Goal: Task Accomplishment & Management: Use online tool/utility

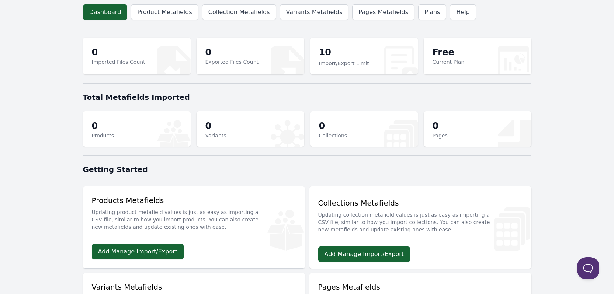
scroll to position [37, 0]
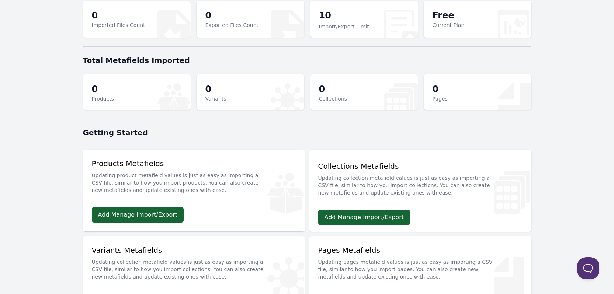
click at [16, 132] on body "Dashboard Product Metafields Collection Metafields Variants Metafields Pages Me…" at bounding box center [307, 201] width 614 height 476
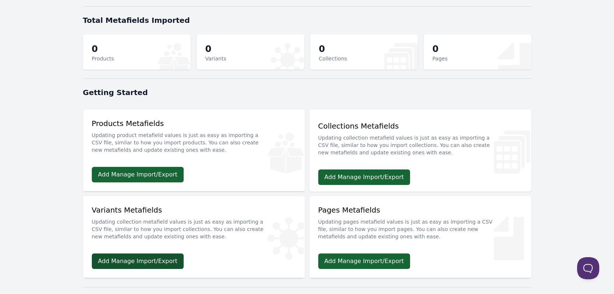
scroll to position [71, 0]
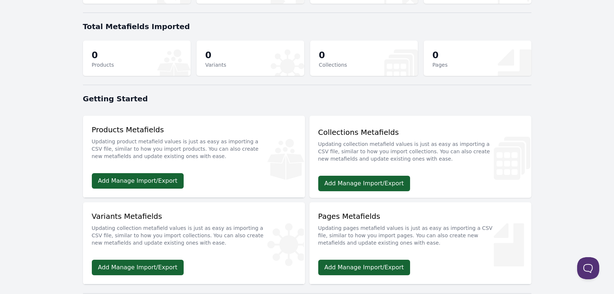
click at [27, 156] on body "Dashboard Product Metafields Collection Metafields Variants Metafields Pages Me…" at bounding box center [307, 167] width 614 height 476
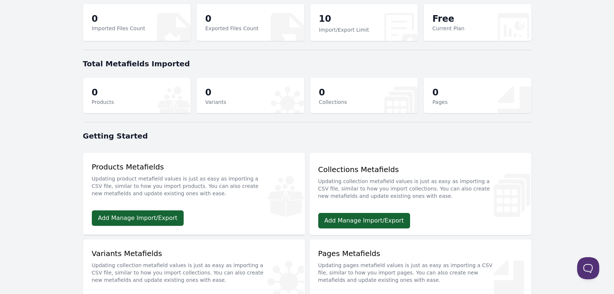
scroll to position [0, 0]
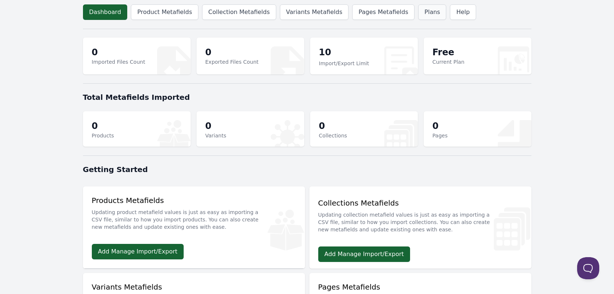
click at [420, 8] on link "Plans" at bounding box center [432, 11] width 28 height 15
click at [153, 15] on link "Product Metafields" at bounding box center [164, 11] width 67 height 15
click at [142, 15] on link "Product Metafields" at bounding box center [164, 11] width 67 height 15
click at [418, 10] on link "Plans" at bounding box center [432, 11] width 28 height 15
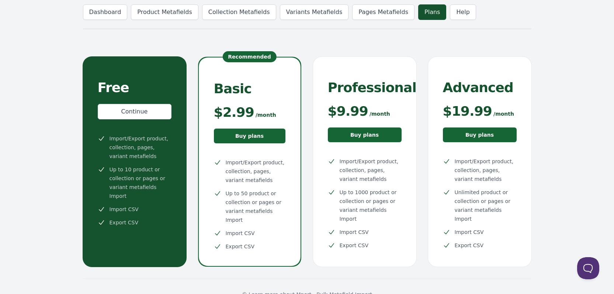
click at [418, 16] on link "Plans" at bounding box center [432, 11] width 28 height 15
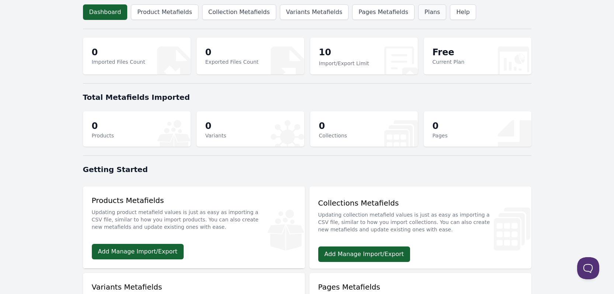
click at [418, 16] on link "Plans" at bounding box center [432, 11] width 28 height 15
click at [418, 11] on link "Plans" at bounding box center [432, 11] width 28 height 15
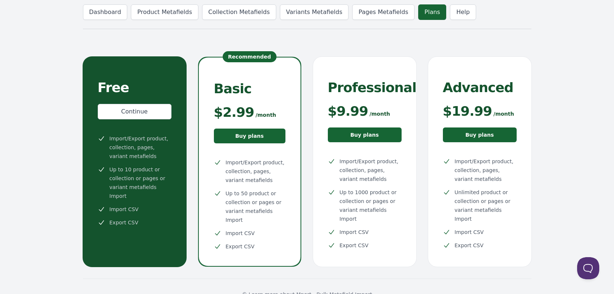
click at [33, 117] on body "Dashboard Product Metafields Collection Metafields Variants Metafields Pages Me…" at bounding box center [307, 155] width 614 height 310
drag, startPoint x: 35, startPoint y: 257, endPoint x: 21, endPoint y: 183, distance: 76.2
click at [35, 257] on body "Dashboard Product Metafields Collection Metafields Variants Metafields Pages Me…" at bounding box center [307, 155] width 614 height 310
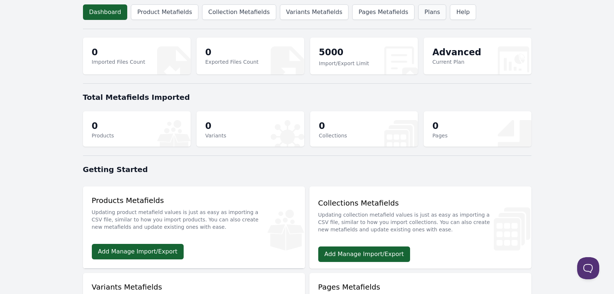
click at [418, 9] on link "Plans" at bounding box center [432, 11] width 28 height 15
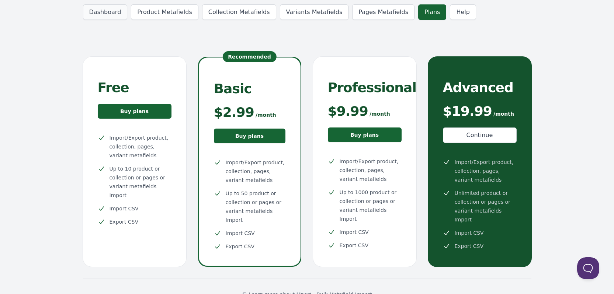
click at [102, 11] on link "Dashboard" at bounding box center [105, 11] width 45 height 15
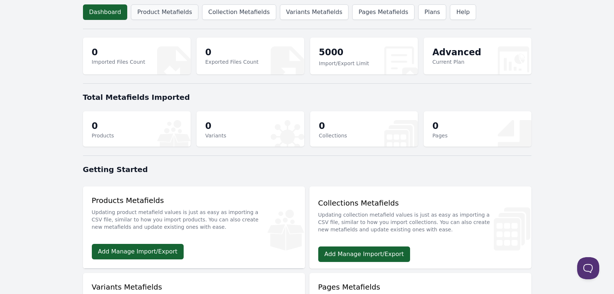
click at [163, 10] on link "Product Metafields" at bounding box center [164, 11] width 67 height 15
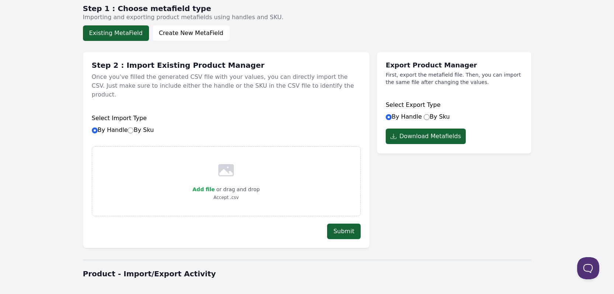
scroll to position [74, 0]
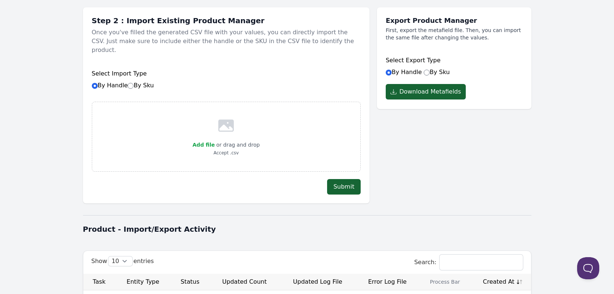
click at [418, 93] on button "Download Metafields" at bounding box center [426, 91] width 80 height 15
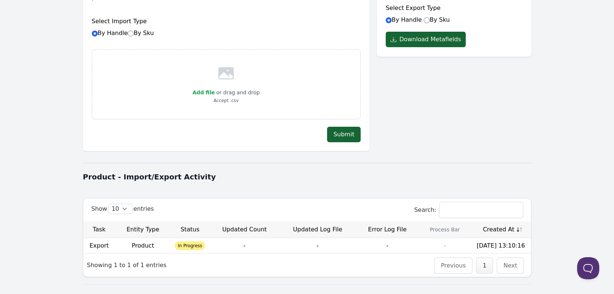
scroll to position [139, 0]
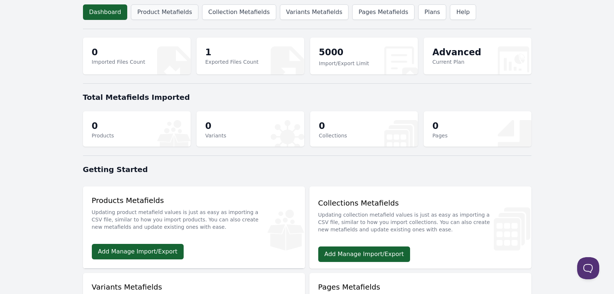
click at [151, 9] on link "Product Metafields" at bounding box center [164, 11] width 67 height 15
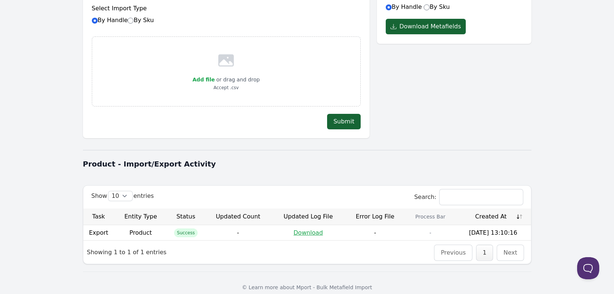
scroll to position [139, 0]
click at [304, 229] on link "Download" at bounding box center [309, 232] width 30 height 7
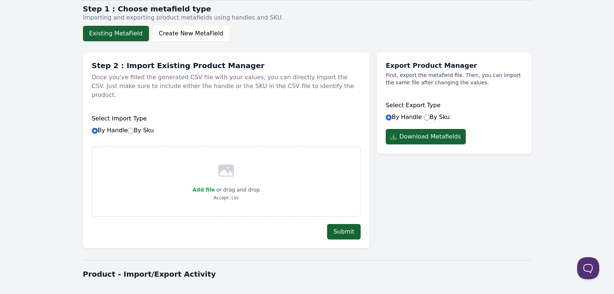
scroll to position [28, 0]
click at [206, 187] on span "Add file" at bounding box center [204, 190] width 22 height 6
click at [214, 186] on input "Add file" at bounding box center [214, 186] width 0 height 0
type input "C:\fakepath\plus-meta.csv"
click at [348, 225] on button "Submit" at bounding box center [344, 232] width 34 height 15
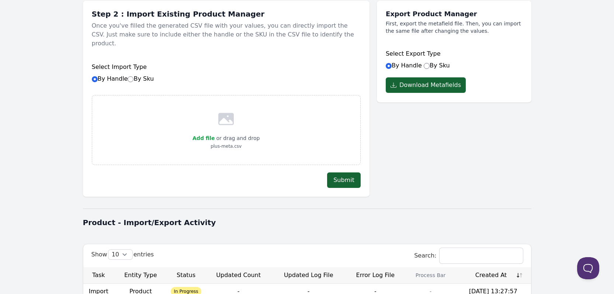
scroll to position [154, 0]
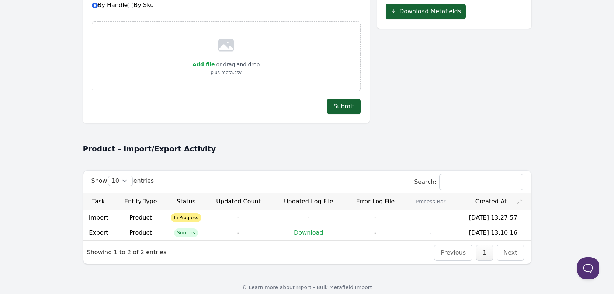
click at [27, 125] on body "Dashboard Product Metafields Collection Metafields Variants Metafields Pages Me…" at bounding box center [307, 74] width 614 height 457
click at [37, 151] on body "Dashboard Product Metafields Collection Metafields Variants Metafields Pages Me…" at bounding box center [307, 74] width 614 height 457
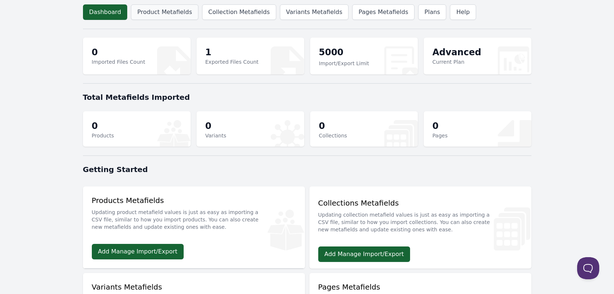
click at [163, 7] on link "Product Metafields" at bounding box center [164, 11] width 67 height 15
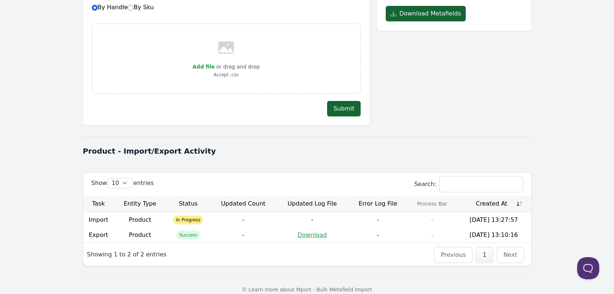
scroll to position [154, 0]
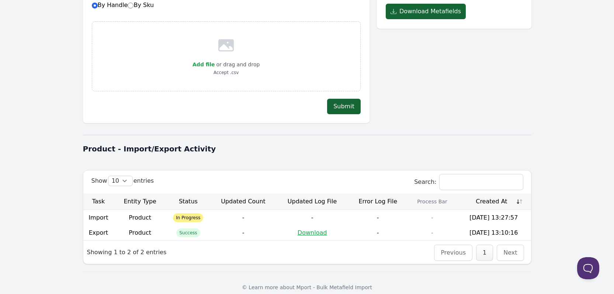
click at [519, 195] on th "Created At" at bounding box center [494, 202] width 74 height 17
click at [522, 194] on th "Created At" at bounding box center [494, 202] width 74 height 17
click at [520, 194] on th "Created At" at bounding box center [494, 202] width 74 height 17
click at [210, 62] on span "Add file" at bounding box center [204, 65] width 22 height 6
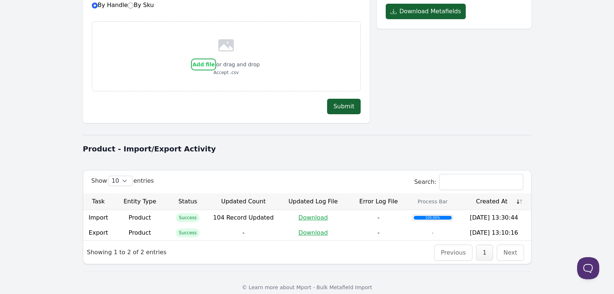
click at [214, 60] on input "Add file" at bounding box center [214, 60] width 0 height 0
type input "C:\fakepath\mini-meta.csv"
click at [338, 99] on button "Submit" at bounding box center [344, 106] width 34 height 15
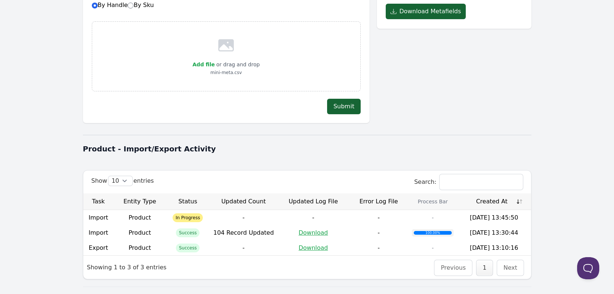
click at [519, 194] on th "Created At" at bounding box center [494, 202] width 74 height 17
click at [520, 194] on th "Created At" at bounding box center [494, 202] width 74 height 17
click at [519, 194] on th "Created At" at bounding box center [494, 202] width 74 height 17
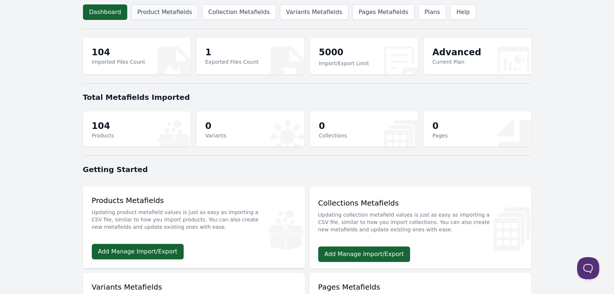
click at [145, 12] on link "Product Metafields" at bounding box center [164, 11] width 67 height 15
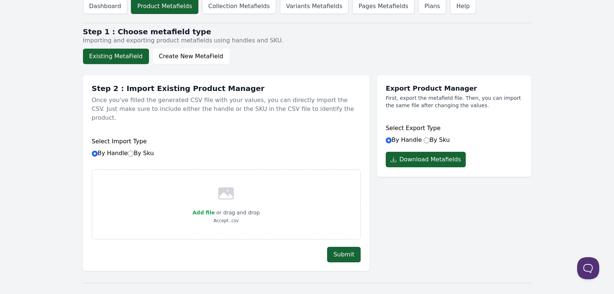
scroll to position [169, 0]
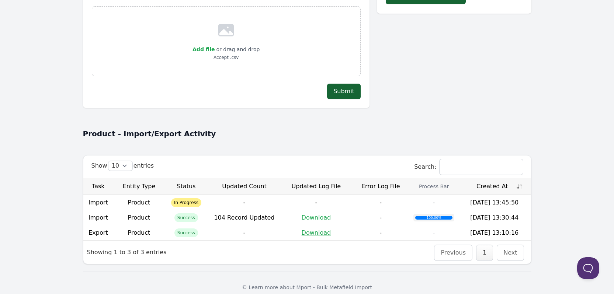
click at [519, 179] on th "Created At" at bounding box center [494, 187] width 73 height 17
click at [522, 180] on th "Created At" at bounding box center [494, 187] width 73 height 17
click at [520, 179] on th "Created At" at bounding box center [494, 187] width 73 height 17
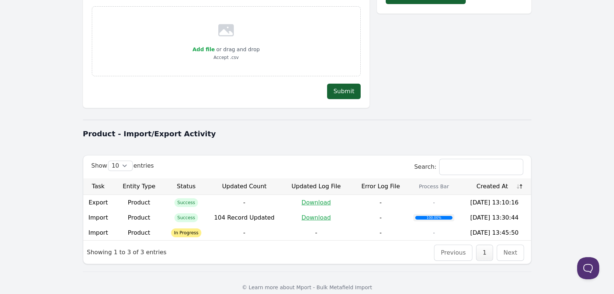
click at [520, 179] on th "Created At" at bounding box center [494, 187] width 73 height 17
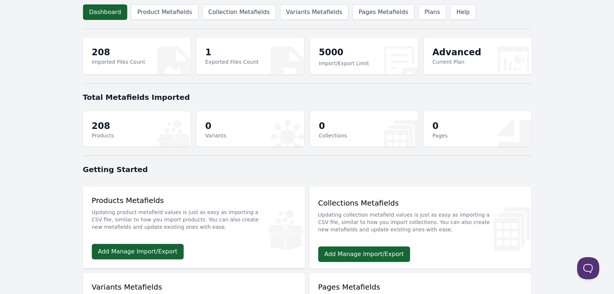
click at [11, 158] on body "Dashboard Product Metafields Collection Metafields Variants Metafields Pages Me…" at bounding box center [307, 247] width 614 height 495
click at [165, 11] on link "Product Metafields" at bounding box center [164, 11] width 67 height 15
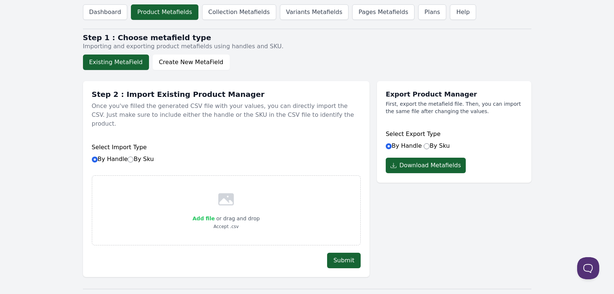
click at [203, 216] on span "Add file" at bounding box center [204, 219] width 22 height 6
click at [214, 214] on input "Add file" at bounding box center [214, 214] width 0 height 0
type input "C:\fakepath\max-meta.csv"
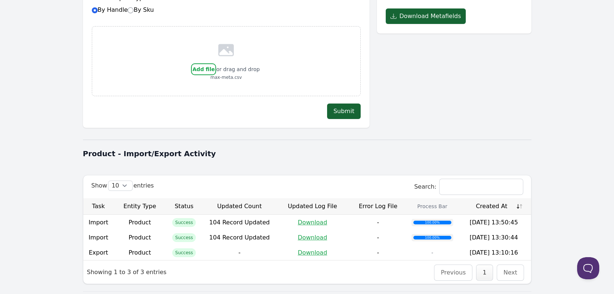
scroll to position [169, 0]
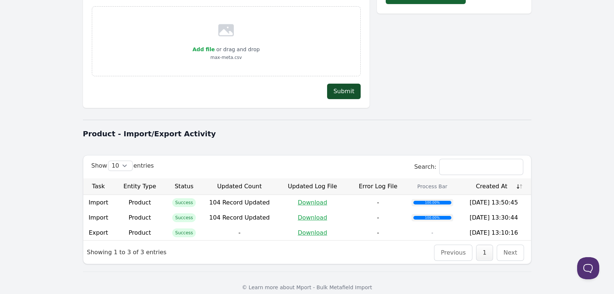
click at [344, 84] on button "Submit" at bounding box center [344, 91] width 34 height 15
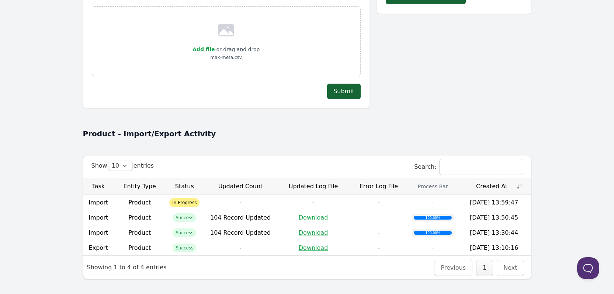
click at [518, 179] on th "Created At" at bounding box center [494, 187] width 74 height 17
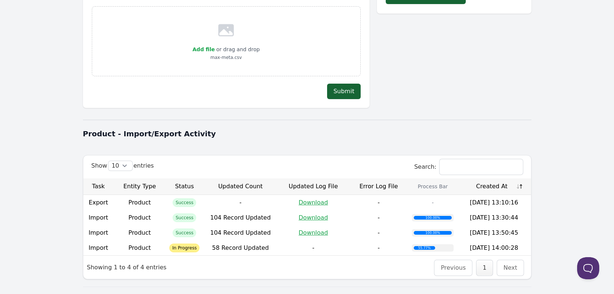
click at [518, 179] on th "Created At" at bounding box center [494, 187] width 74 height 17
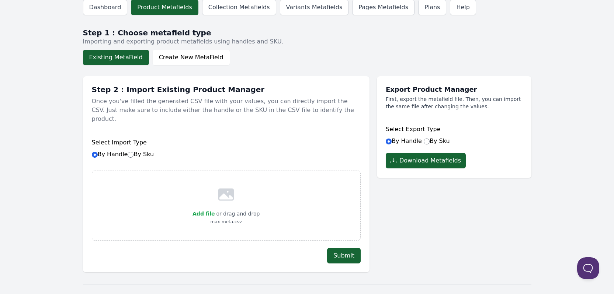
scroll to position [0, 0]
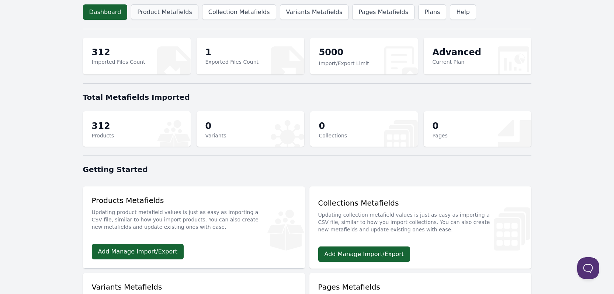
click at [143, 8] on link "Product Metafields" at bounding box center [164, 11] width 67 height 15
click at [159, 15] on link "Product Metafields" at bounding box center [164, 11] width 67 height 15
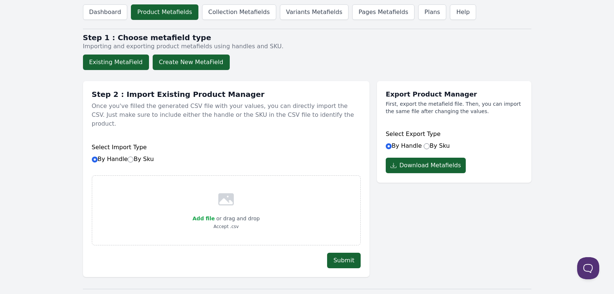
click at [187, 63] on button "Create New MetaField" at bounding box center [191, 62] width 77 height 15
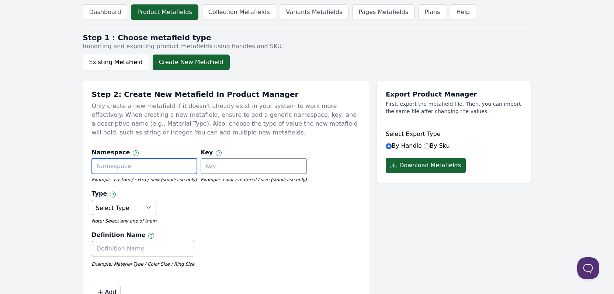
click at [125, 169] on input "text" at bounding box center [144, 166] width 105 height 15
type input "test"
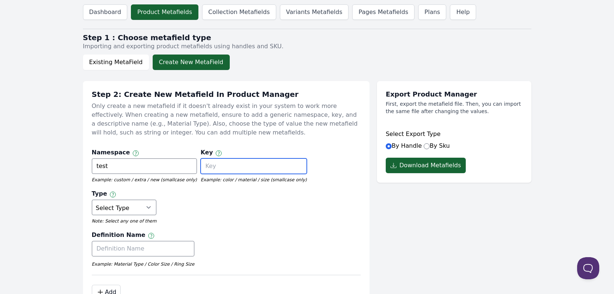
click at [230, 169] on input "text" at bounding box center [254, 166] width 106 height 15
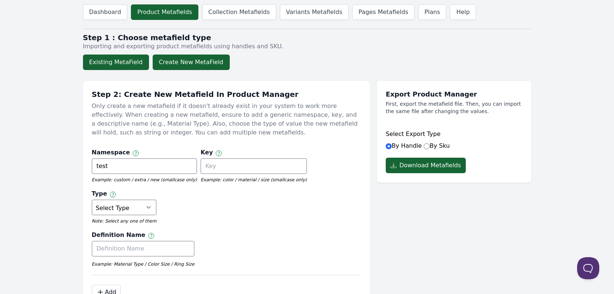
click at [103, 64] on button "Existing MetaField" at bounding box center [116, 62] width 66 height 15
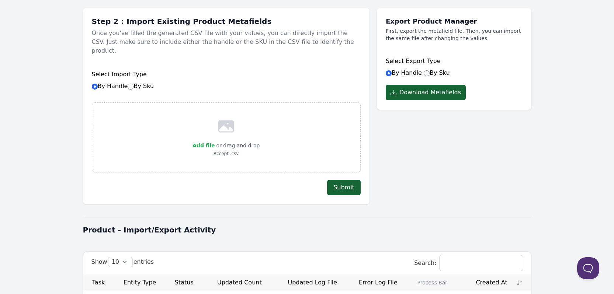
scroll to position [74, 0]
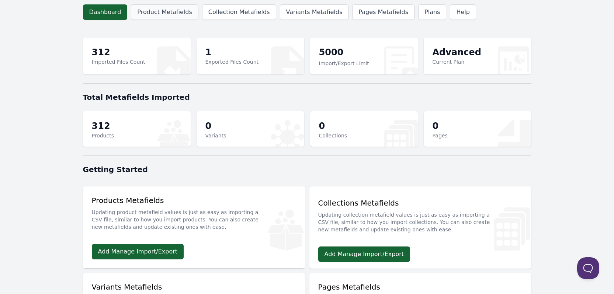
click at [148, 11] on link "Product Metafields" at bounding box center [164, 11] width 67 height 15
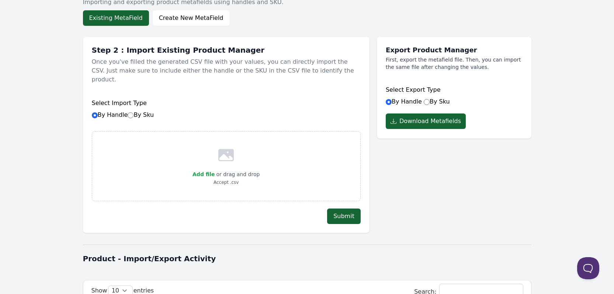
scroll to position [111, 0]
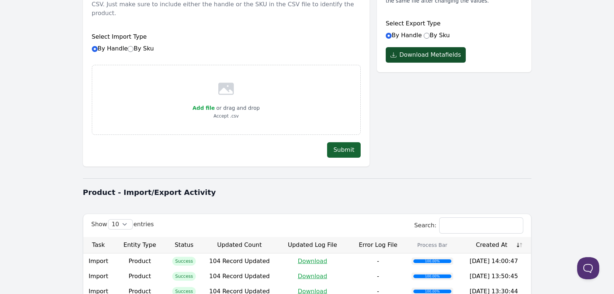
click at [421, 55] on button "Download Metafields" at bounding box center [426, 54] width 80 height 15
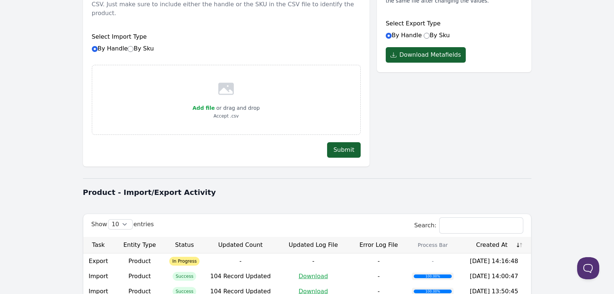
scroll to position [184, 0]
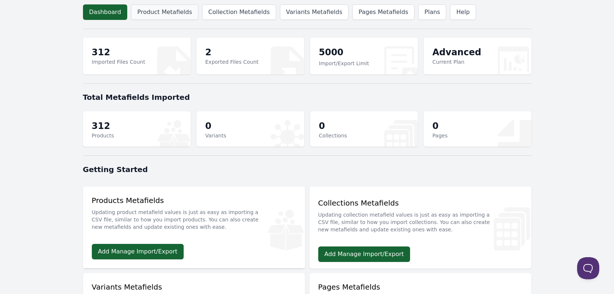
click at [160, 11] on link "Product Metafields" at bounding box center [164, 11] width 67 height 15
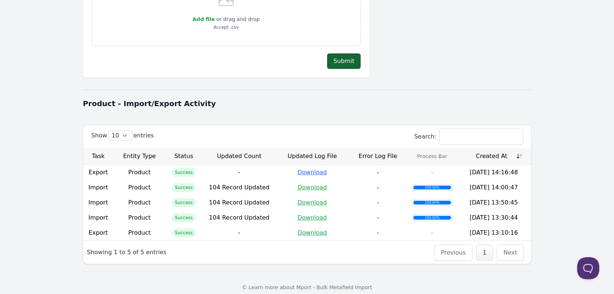
click at [308, 169] on link "Download" at bounding box center [313, 172] width 30 height 7
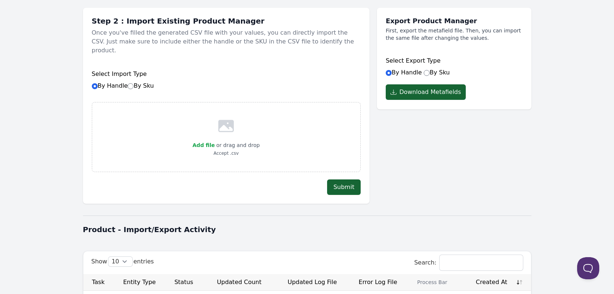
scroll to position [74, 0]
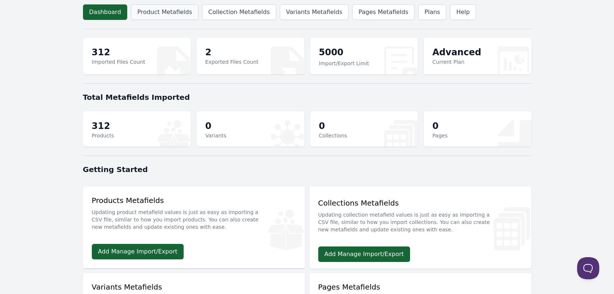
click at [164, 11] on link "Product Metafields" at bounding box center [164, 11] width 67 height 15
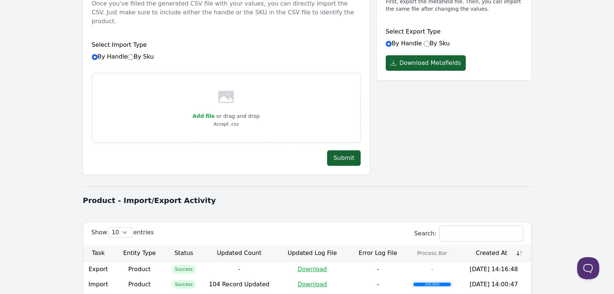
scroll to position [111, 0]
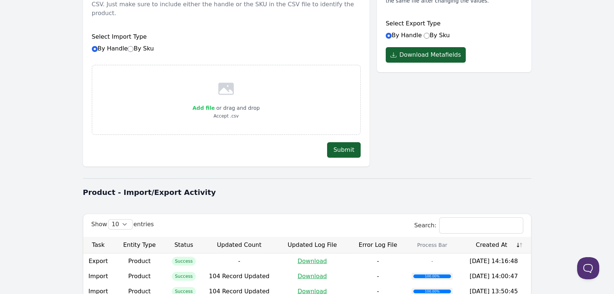
click at [207, 105] on span "Add file" at bounding box center [204, 108] width 22 height 6
click at [214, 103] on input "Add file" at bounding box center [214, 103] width 0 height 0
type input "C:\fakepath\plus-meta-2.csv"
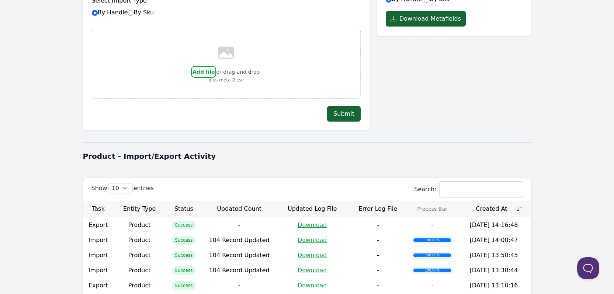
scroll to position [148, 0]
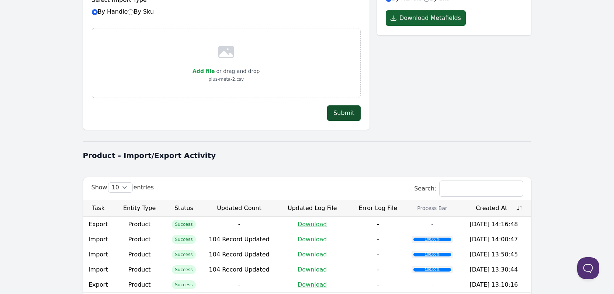
click at [339, 106] on button "Submit" at bounding box center [344, 113] width 34 height 15
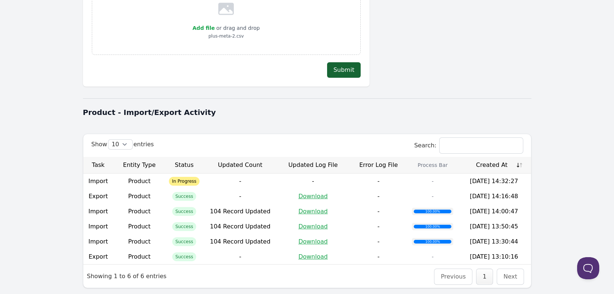
scroll to position [178, 0]
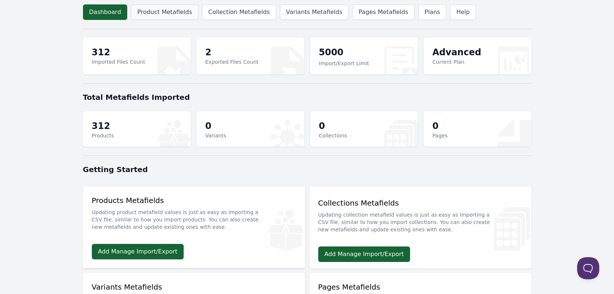
click at [155, 8] on link "Product Metafields" at bounding box center [164, 11] width 67 height 15
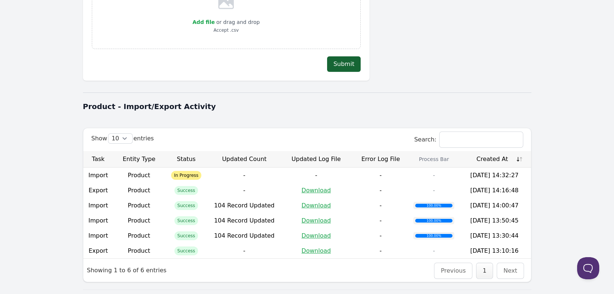
scroll to position [215, 0]
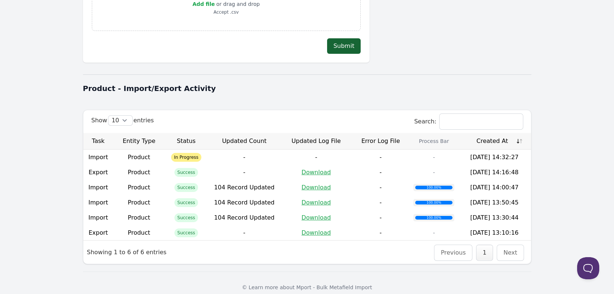
click at [520, 134] on th "Created At" at bounding box center [494, 141] width 73 height 17
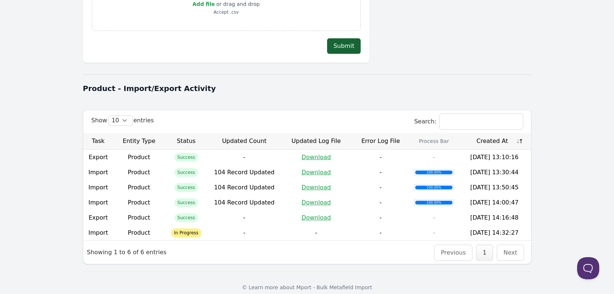
click at [520, 134] on th "Created At" at bounding box center [494, 141] width 73 height 17
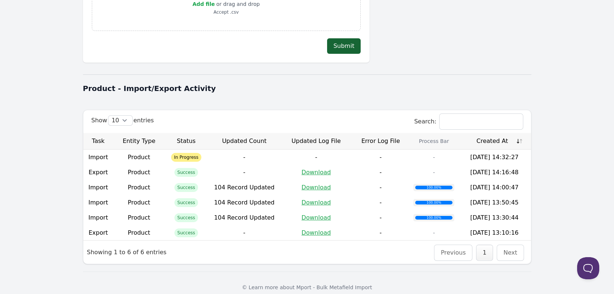
click at [520, 134] on th "Created At" at bounding box center [494, 141] width 73 height 17
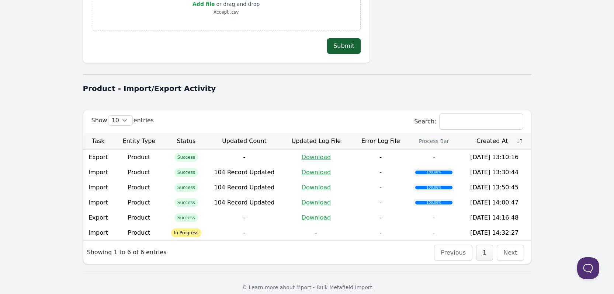
click at [520, 134] on th "Created At" at bounding box center [494, 141] width 73 height 17
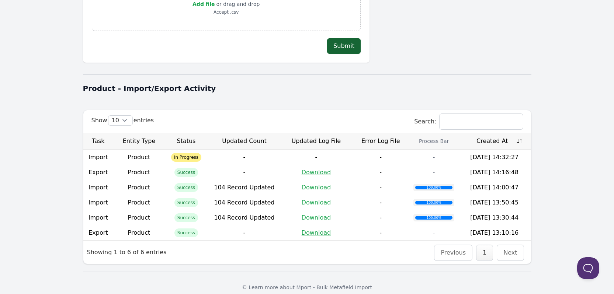
click at [520, 134] on th "Created At" at bounding box center [494, 141] width 73 height 17
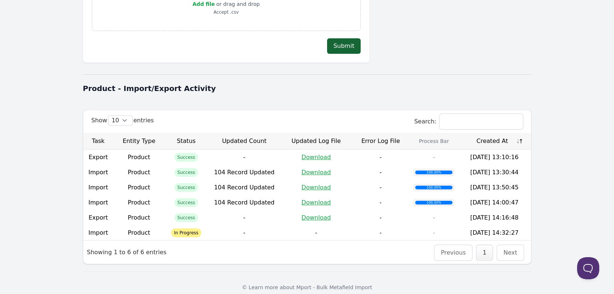
click at [520, 134] on th "Created At" at bounding box center [494, 141] width 73 height 17
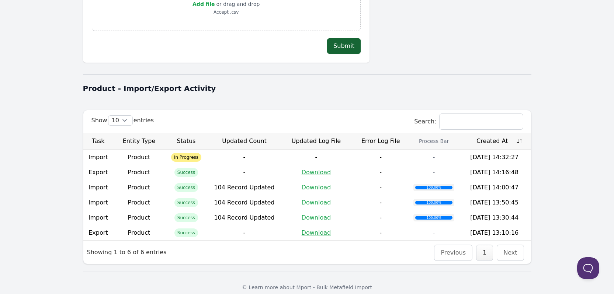
click at [520, 134] on th "Created At" at bounding box center [494, 141] width 73 height 17
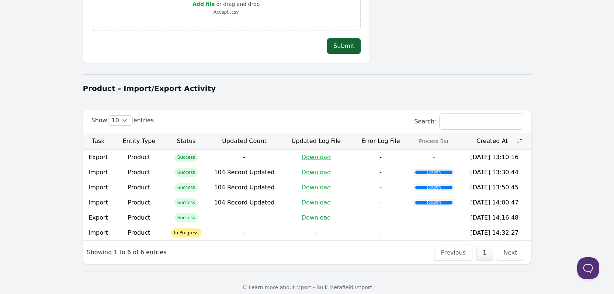
click at [520, 134] on th "Created At" at bounding box center [494, 141] width 73 height 17
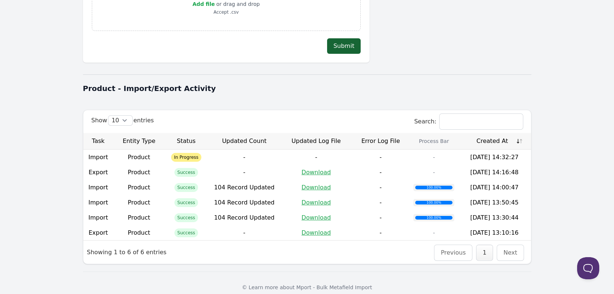
click at [520, 134] on th "Created At" at bounding box center [494, 141] width 73 height 17
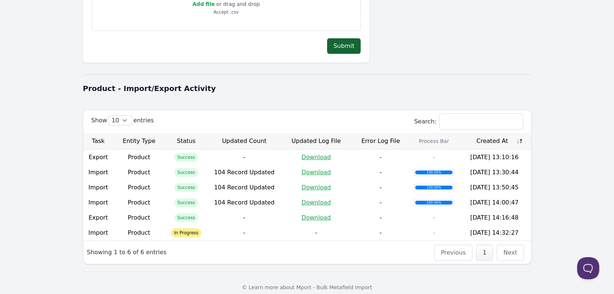
click at [520, 134] on th "Created At" at bounding box center [494, 141] width 73 height 17
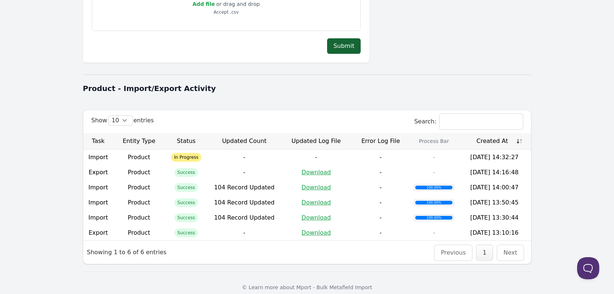
click at [520, 134] on th "Created At" at bounding box center [494, 141] width 73 height 17
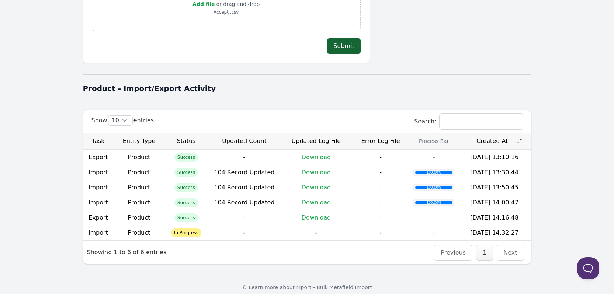
click at [519, 134] on th "Created At" at bounding box center [494, 141] width 73 height 17
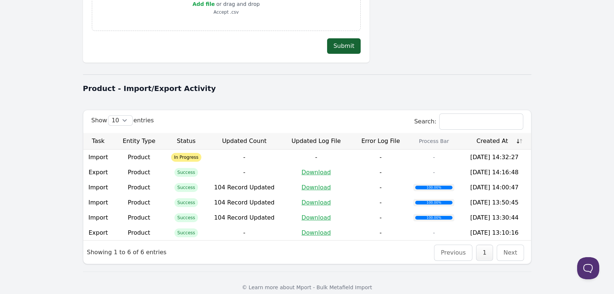
click at [519, 134] on th "Created At" at bounding box center [494, 141] width 73 height 17
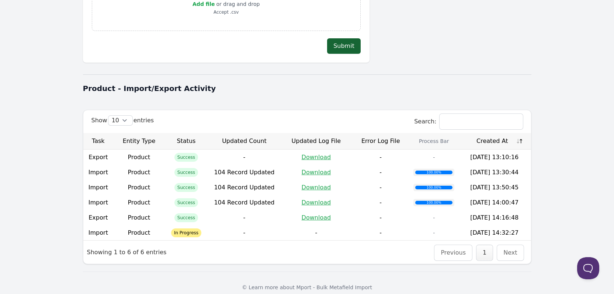
click at [519, 134] on th "Created At" at bounding box center [494, 141] width 73 height 17
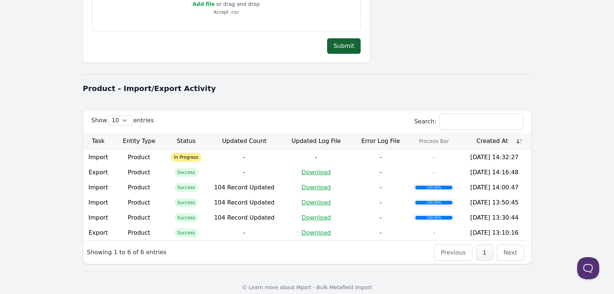
click at [519, 134] on th "Created At" at bounding box center [494, 141] width 73 height 17
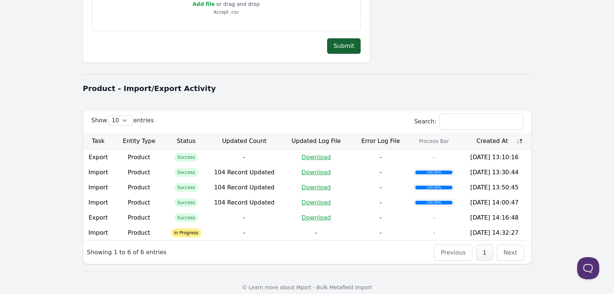
click at [519, 134] on th "Created At" at bounding box center [494, 141] width 73 height 17
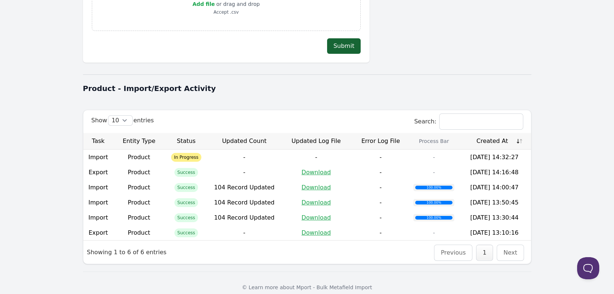
click at [519, 134] on th "Created At" at bounding box center [494, 141] width 73 height 17
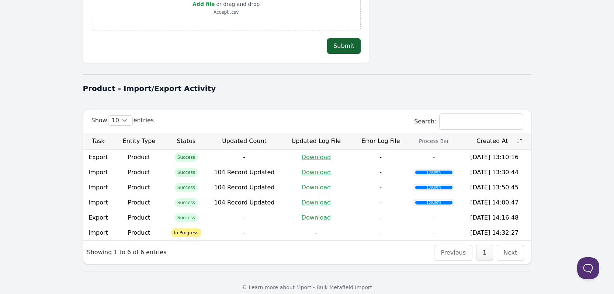
click at [519, 134] on th "Created At" at bounding box center [494, 141] width 73 height 17
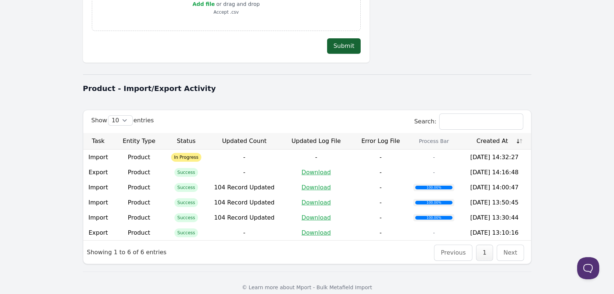
click at [519, 134] on th "Created At" at bounding box center [494, 141] width 73 height 17
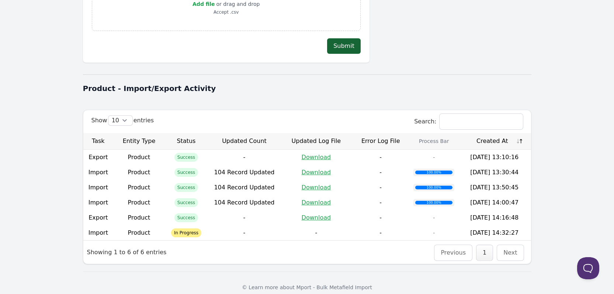
click at [519, 134] on th "Created At" at bounding box center [494, 141] width 73 height 17
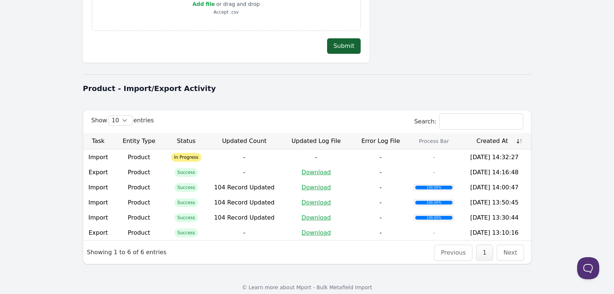
click at [519, 134] on th "Created At" at bounding box center [494, 141] width 73 height 17
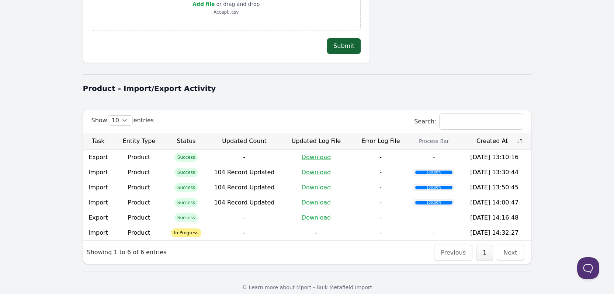
click at [519, 134] on th "Created At" at bounding box center [494, 141] width 73 height 17
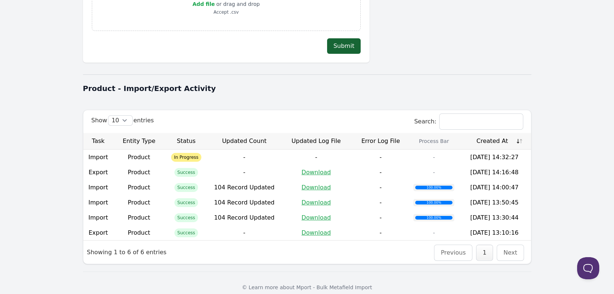
click at [519, 134] on th "Created At" at bounding box center [494, 141] width 73 height 17
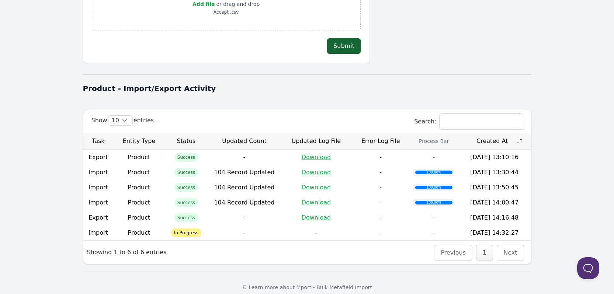
click at [519, 134] on th "Created At" at bounding box center [494, 141] width 73 height 17
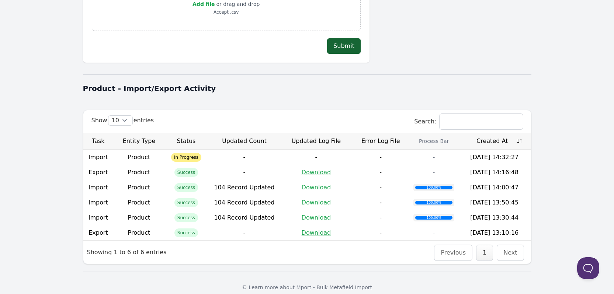
click at [519, 134] on th "Created At" at bounding box center [494, 141] width 73 height 17
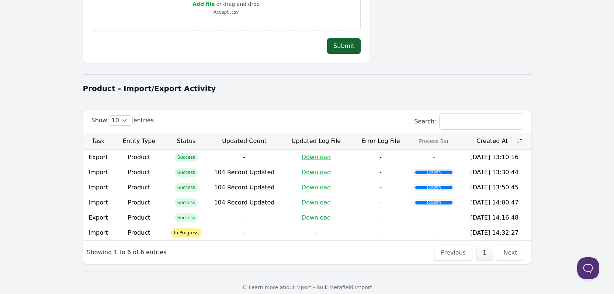
click at [519, 134] on th "Created At" at bounding box center [494, 141] width 73 height 17
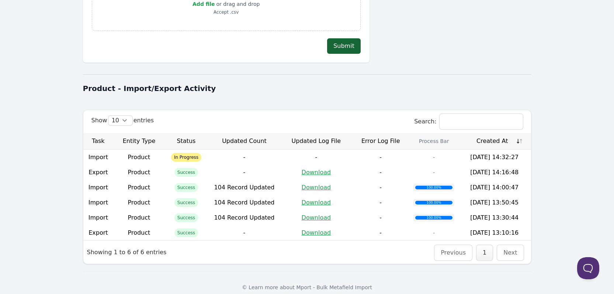
click at [519, 134] on th "Created At" at bounding box center [494, 141] width 73 height 17
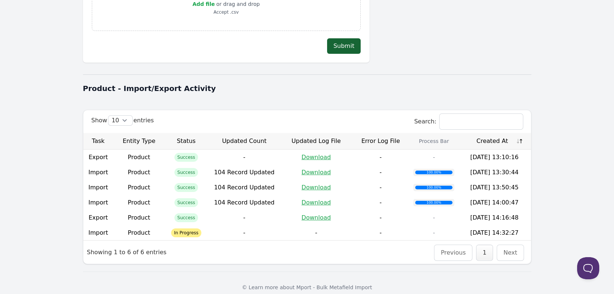
click at [519, 134] on th "Created At" at bounding box center [494, 141] width 73 height 17
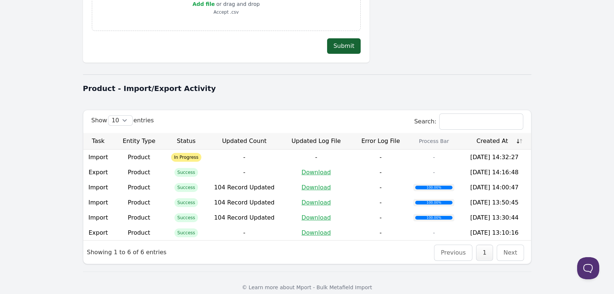
click at [518, 134] on th "Created At" at bounding box center [494, 141] width 73 height 17
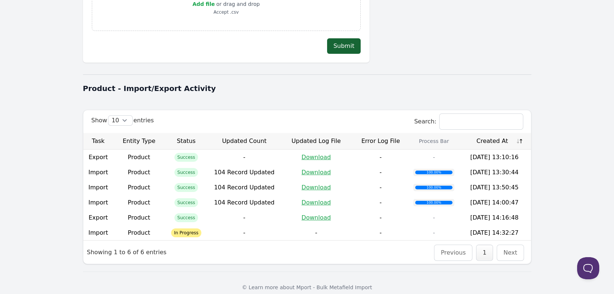
click at [518, 134] on th "Created At" at bounding box center [494, 141] width 73 height 17
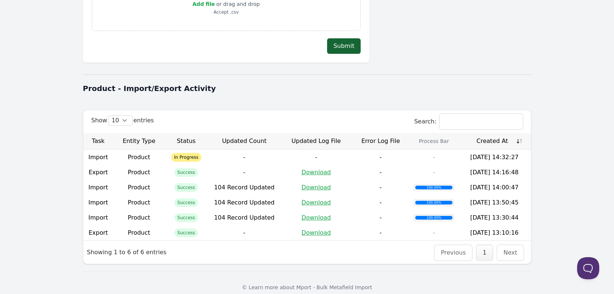
click at [518, 134] on th "Created At" at bounding box center [494, 141] width 73 height 17
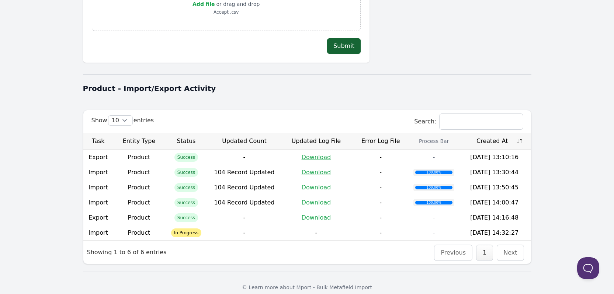
click at [518, 134] on th "Created At" at bounding box center [494, 141] width 73 height 17
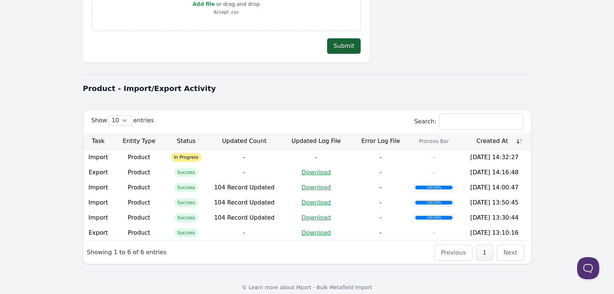
click at [518, 134] on th "Created At" at bounding box center [494, 141] width 73 height 17
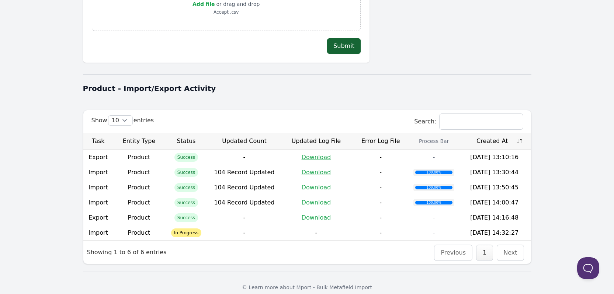
click at [518, 134] on th "Created At" at bounding box center [494, 141] width 73 height 17
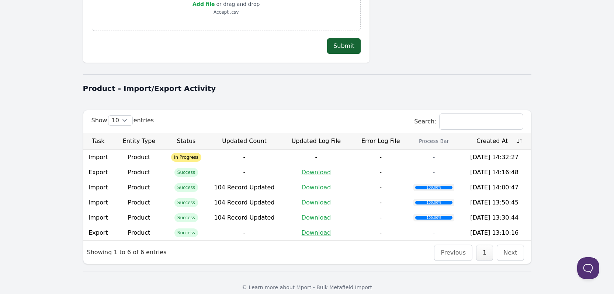
click at [518, 134] on th "Created At" at bounding box center [494, 141] width 73 height 17
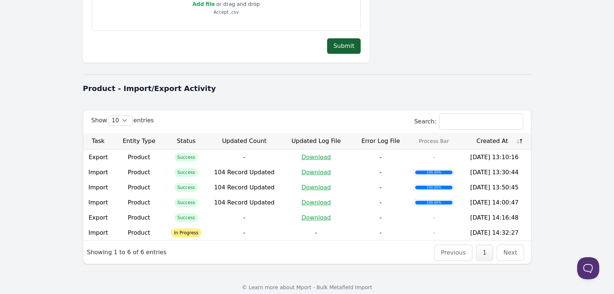
click at [518, 134] on th "Created At" at bounding box center [494, 141] width 73 height 17
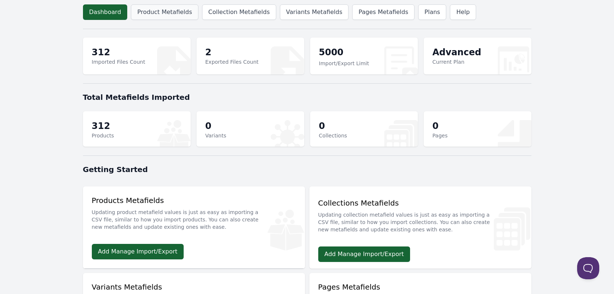
click at [139, 14] on link "Product Metafields" at bounding box center [164, 11] width 67 height 15
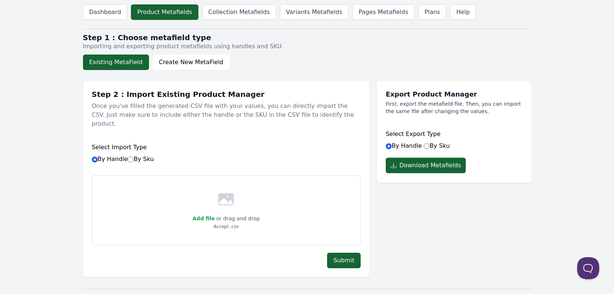
scroll to position [215, 0]
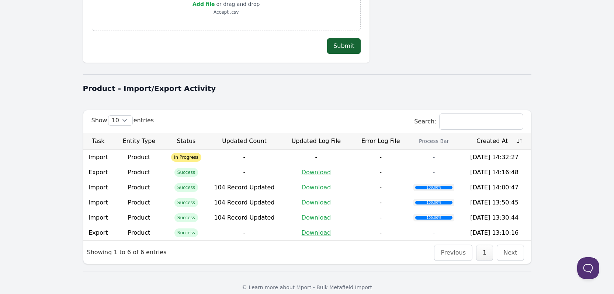
click at [519, 133] on th "Created At" at bounding box center [494, 141] width 73 height 17
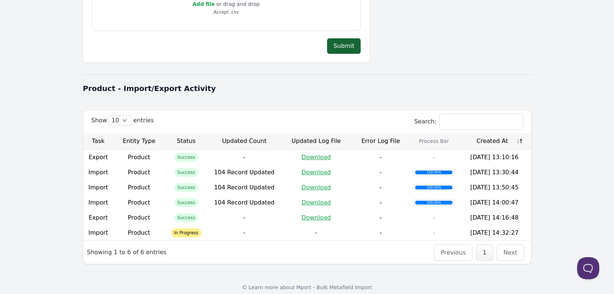
click at [519, 133] on th "Created At" at bounding box center [494, 141] width 73 height 17
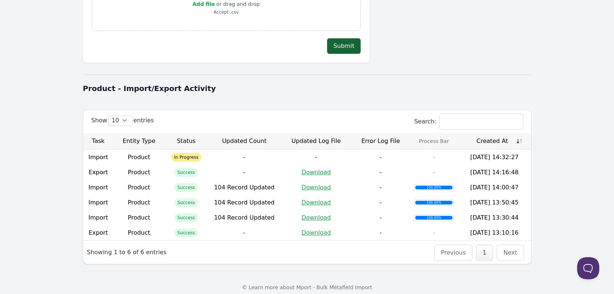
click at [519, 133] on th "Created At" at bounding box center [494, 141] width 73 height 17
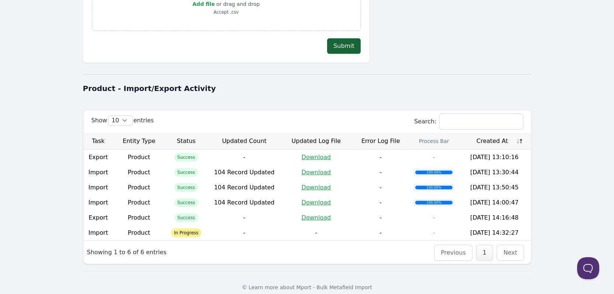
click at [519, 133] on th "Created At" at bounding box center [494, 141] width 73 height 17
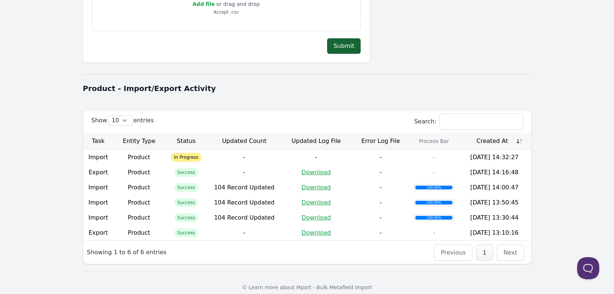
click at [519, 133] on th "Created At" at bounding box center [494, 141] width 73 height 17
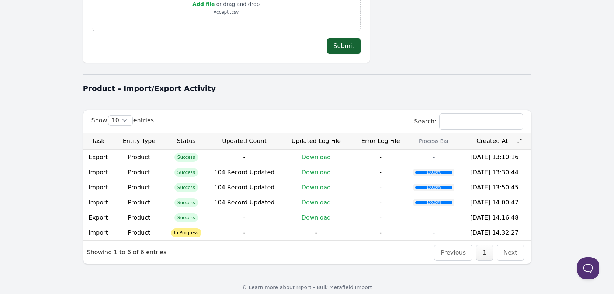
click at [519, 133] on th "Created At" at bounding box center [494, 141] width 73 height 17
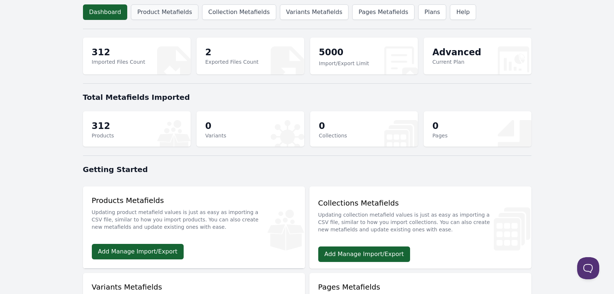
click at [156, 13] on link "Product Metafields" at bounding box center [164, 11] width 67 height 15
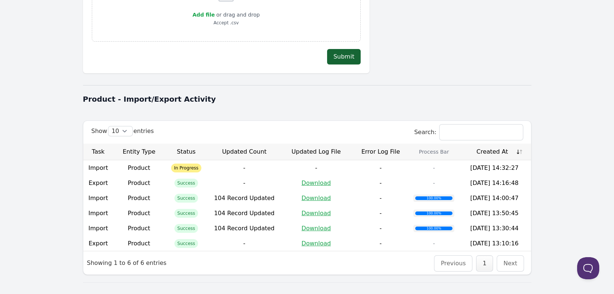
scroll to position [215, 0]
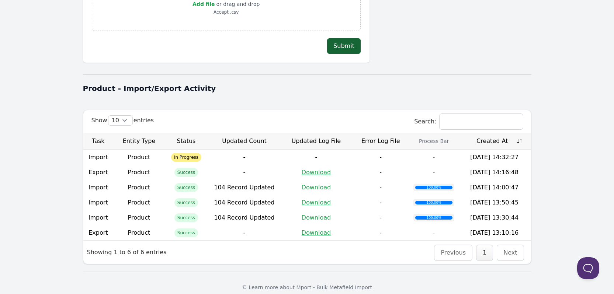
click at [520, 135] on th "Created At" at bounding box center [494, 141] width 73 height 17
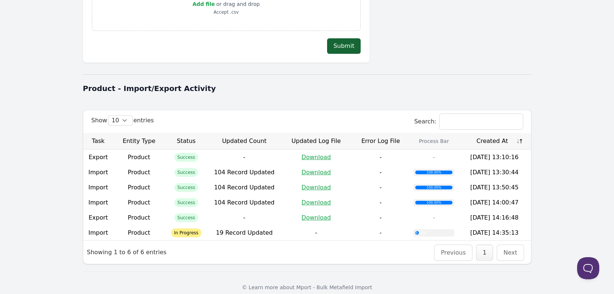
click at [520, 135] on th "Created At" at bounding box center [494, 141] width 73 height 17
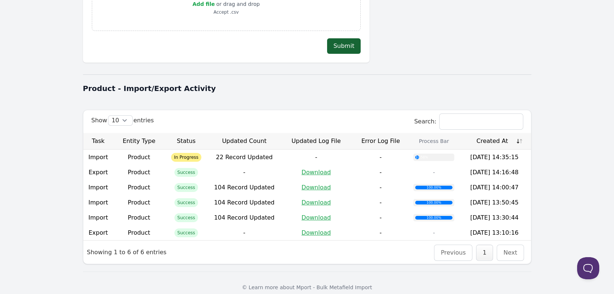
click at [520, 135] on th "Created At" at bounding box center [494, 141] width 73 height 17
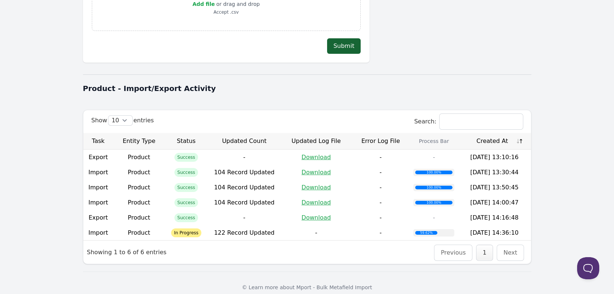
click at [520, 135] on th "Created At" at bounding box center [494, 141] width 73 height 17
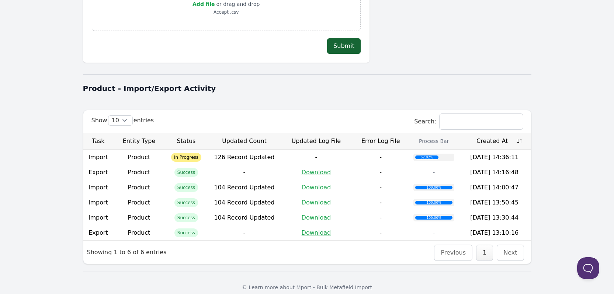
click at [520, 135] on th "Created At" at bounding box center [494, 141] width 73 height 17
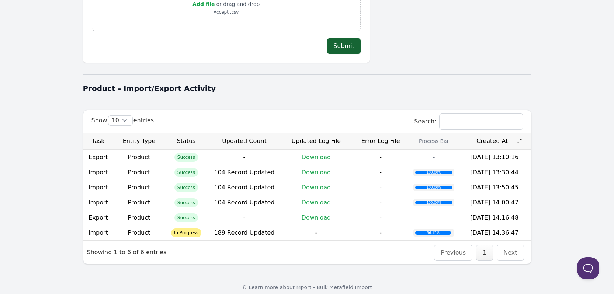
click at [520, 135] on th "Created At" at bounding box center [494, 141] width 73 height 17
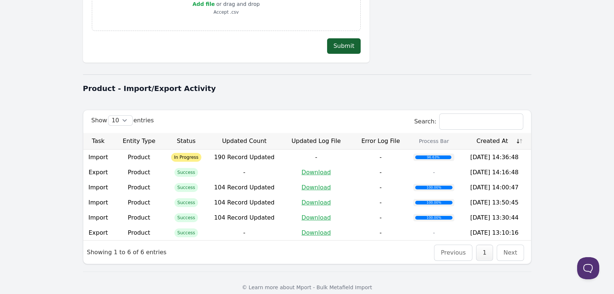
click at [520, 135] on th "Created At" at bounding box center [494, 141] width 73 height 17
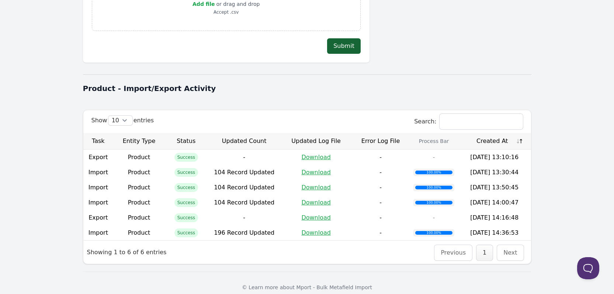
click at [520, 135] on th "Created At" at bounding box center [494, 141] width 73 height 17
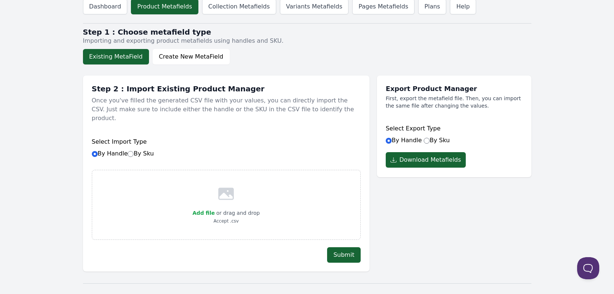
scroll to position [0, 0]
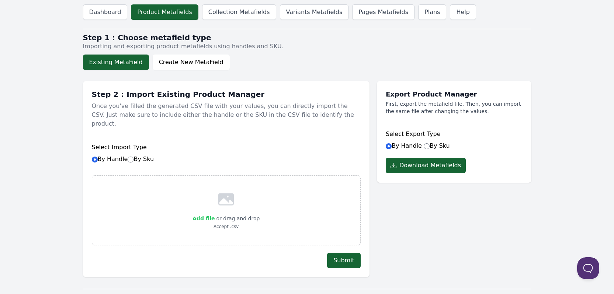
click at [203, 216] on span "Add file" at bounding box center [204, 219] width 22 height 6
click at [214, 214] on input "Add file" at bounding box center [214, 214] width 0 height 0
type input "C:\fakepath\[PERSON_NAME]-2.csv"
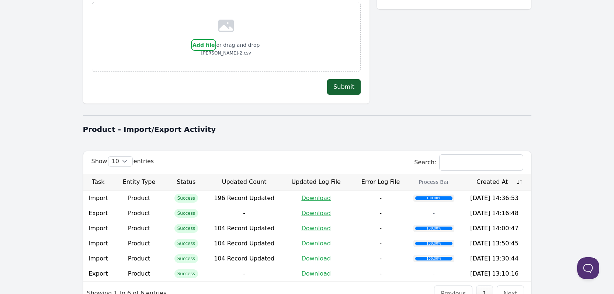
scroll to position [184, 0]
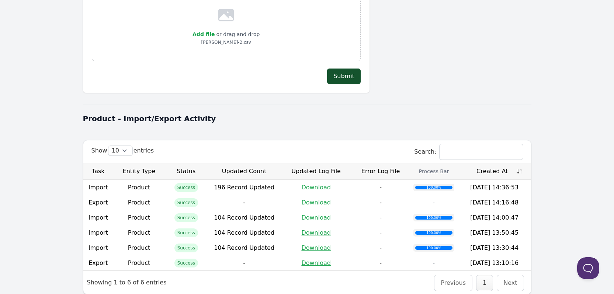
click at [340, 70] on button "Submit" at bounding box center [344, 76] width 34 height 15
